Goal: Task Accomplishment & Management: Manage account settings

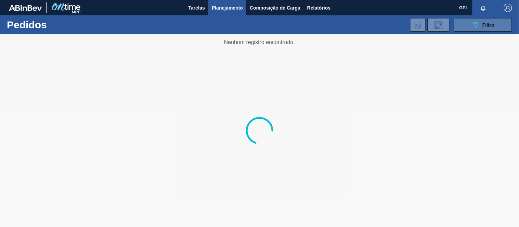
click at [457, 25] on button "089F7B8B-B2A5-4AFE-B5C0-19BA573D28AC Filtro" at bounding box center [483, 25] width 58 height 14
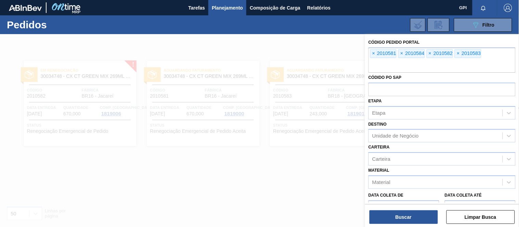
click at [105, 136] on div at bounding box center [259, 147] width 519 height 227
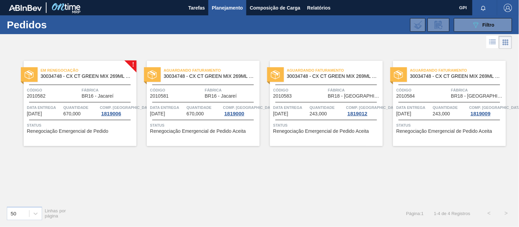
click at [96, 85] on div at bounding box center [80, 85] width 102 height 0
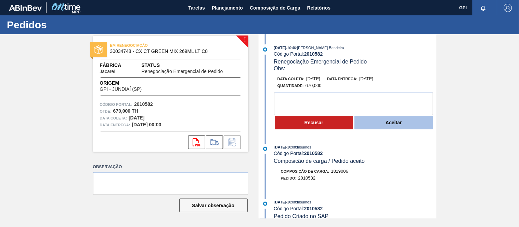
click at [384, 128] on button "Aceitar" at bounding box center [393, 123] width 79 height 14
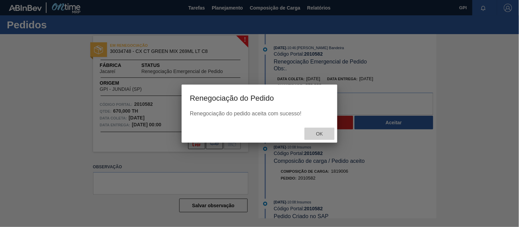
click at [316, 134] on span "Ok" at bounding box center [320, 133] width 18 height 5
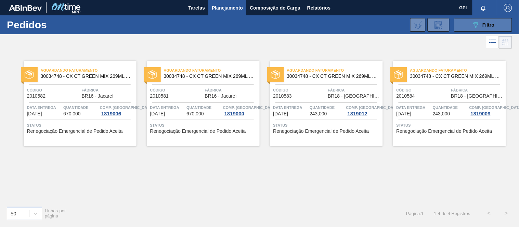
click at [466, 25] on button "089F7B8B-B2A5-4AFE-B5C0-19BA573D28AC Filtro" at bounding box center [483, 25] width 58 height 14
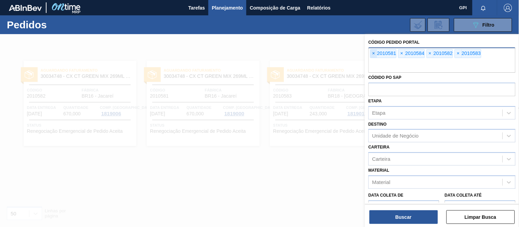
click at [370, 54] on span "×" at bounding box center [373, 54] width 6 height 8
click at [371, 53] on span "×" at bounding box center [373, 54] width 6 height 8
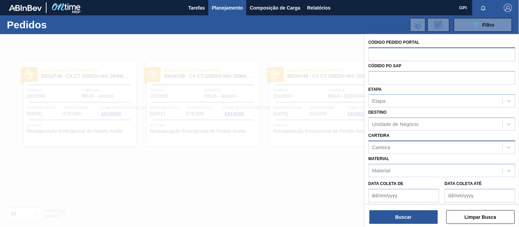
paste input "1983394"
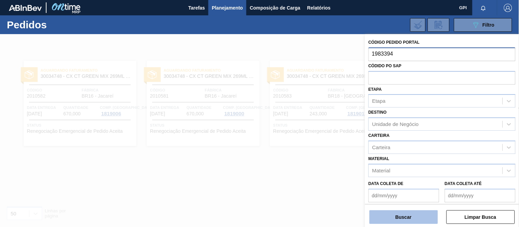
type input "1983394"
click at [424, 211] on button "Buscar" at bounding box center [403, 218] width 68 height 14
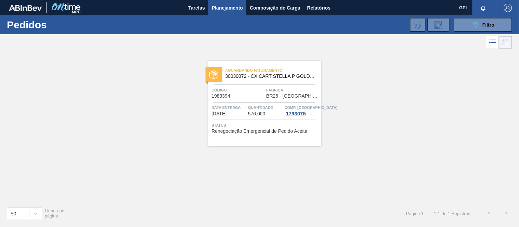
click at [229, 87] on span "Código" at bounding box center [238, 90] width 53 height 7
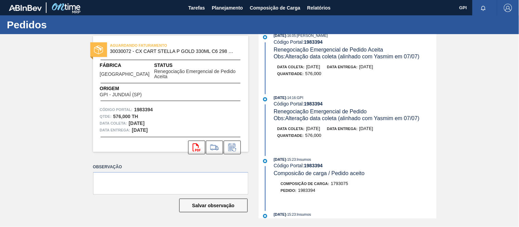
scroll to position [147, 0]
